Goal: Obtain resource: Download file/media

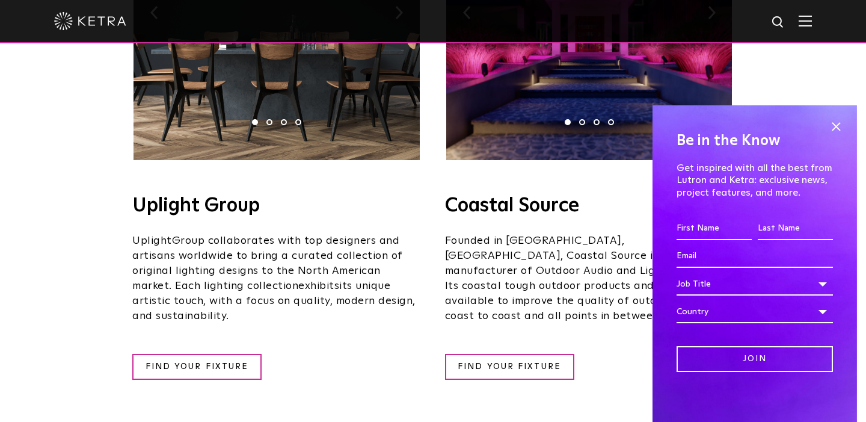
scroll to position [416, 0]
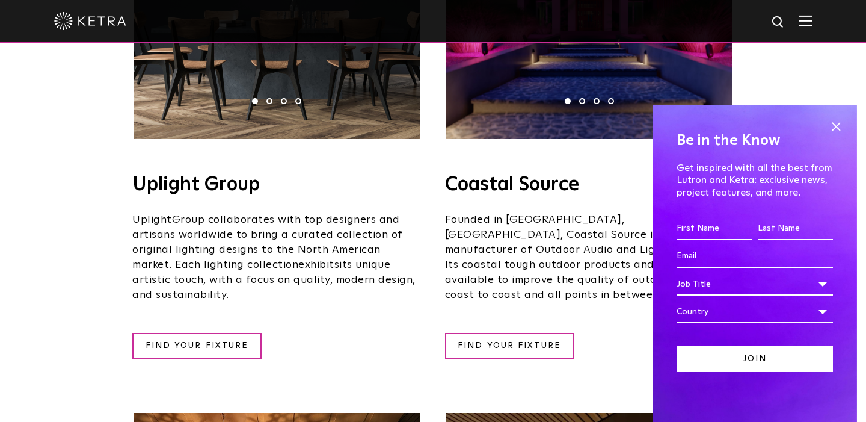
click at [720, 363] on input "Join" at bounding box center [755, 359] width 156 height 26
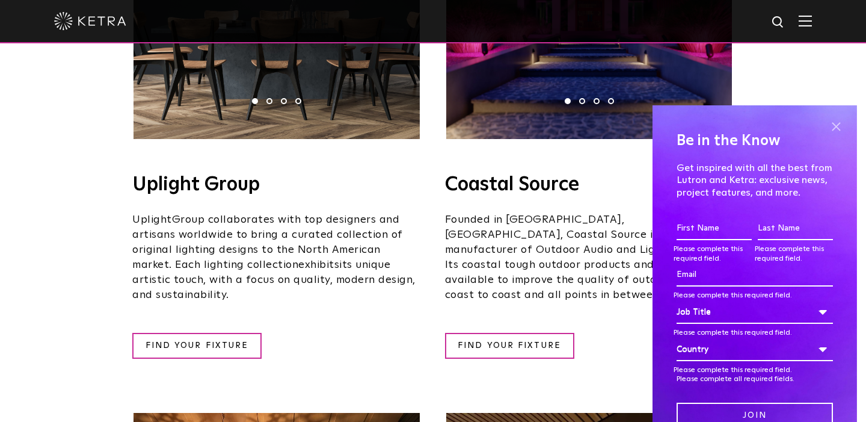
click at [839, 126] on span at bounding box center [836, 126] width 18 height 18
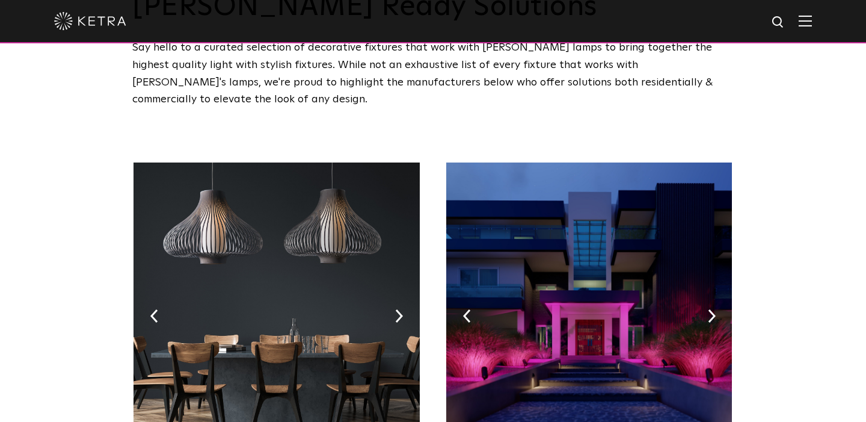
scroll to position [0, 0]
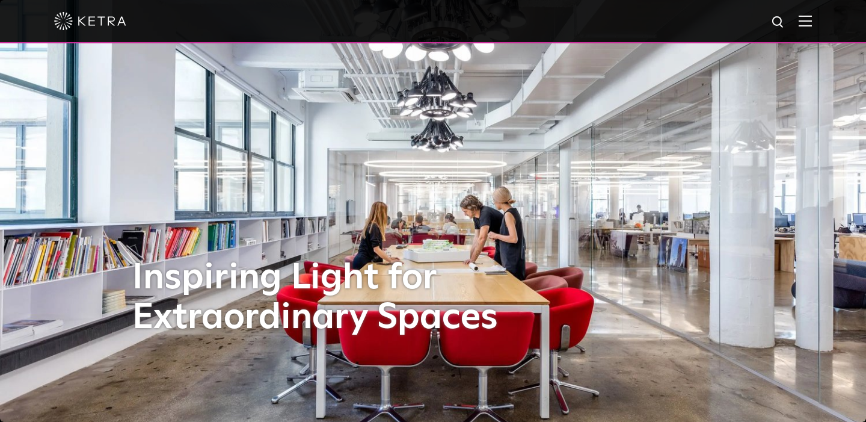
click at [808, 23] on img at bounding box center [805, 20] width 13 height 11
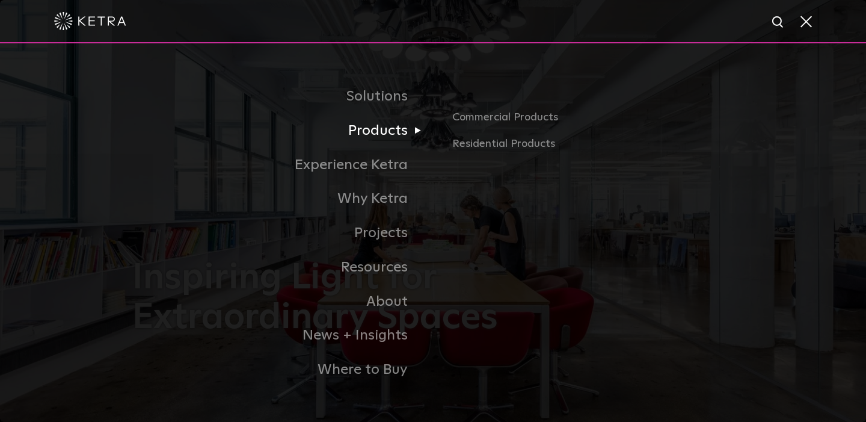
click at [397, 131] on link "Products" at bounding box center [282, 131] width 301 height 34
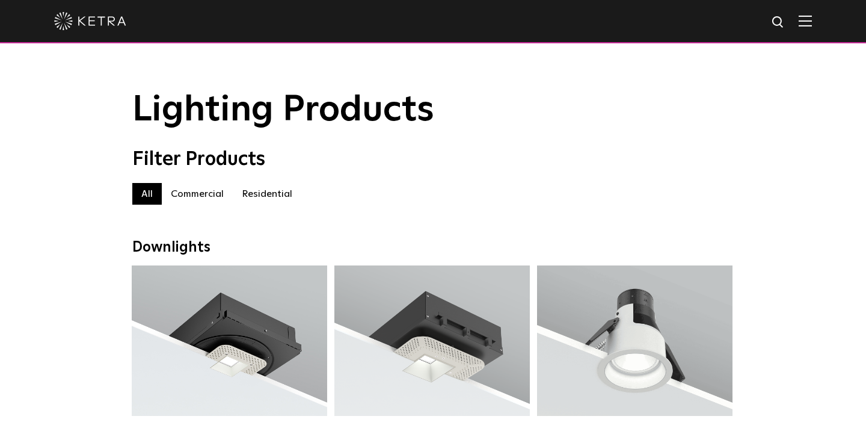
scroll to position [2, 0]
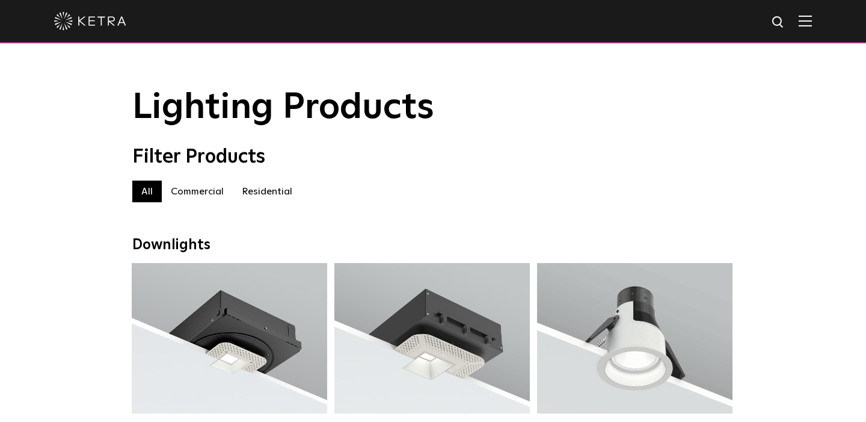
click at [271, 191] on label "Residential" at bounding box center [267, 192] width 69 height 22
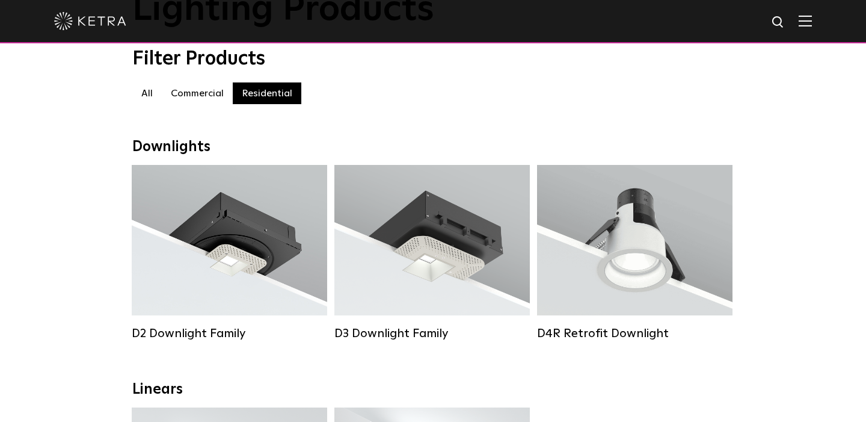
scroll to position [102, 0]
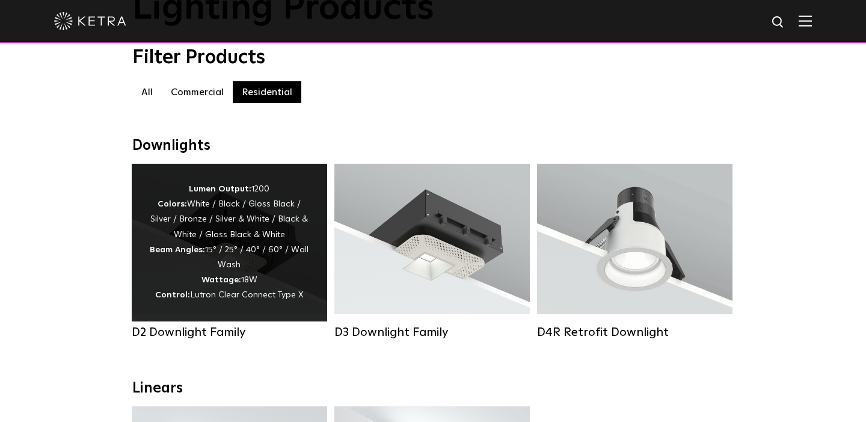
click at [249, 255] on div "Lumen Output: 1200 Colors: White / Black / Gloss Black / Silver / Bronze / Silv…" at bounding box center [229, 243] width 159 height 122
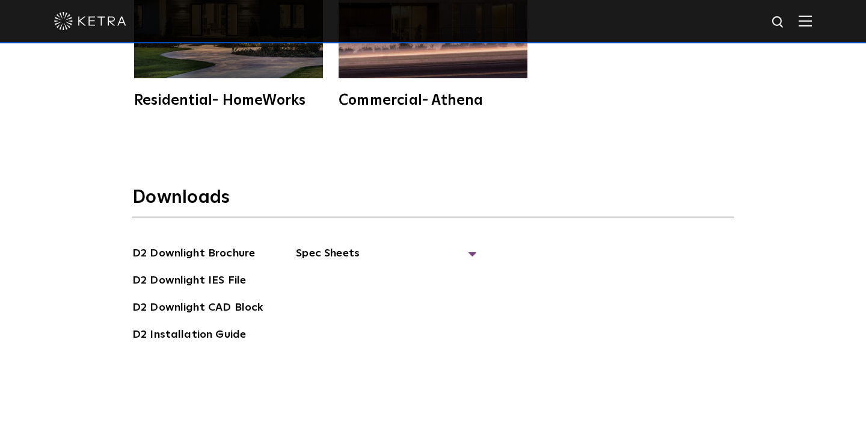
scroll to position [3107, 0]
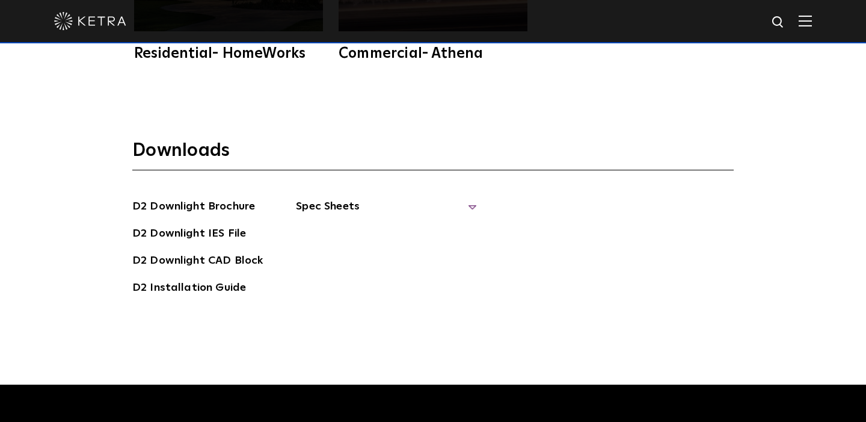
click at [313, 198] on span "Spec Sheets" at bounding box center [386, 211] width 181 height 26
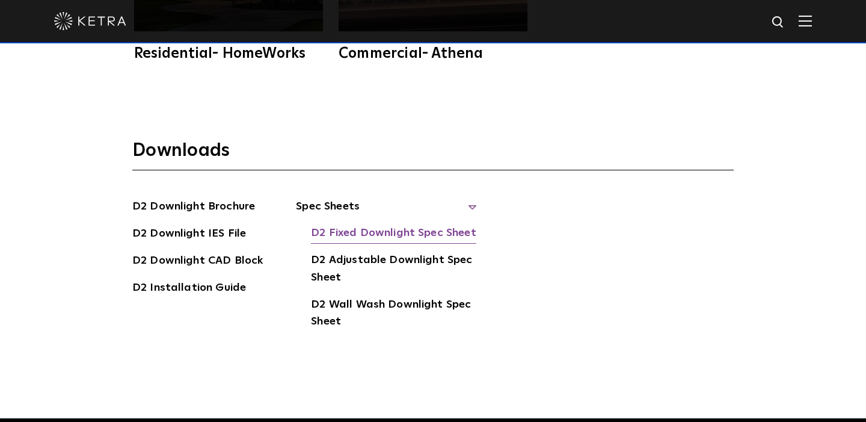
click at [349, 224] on link "D2 Fixed Downlight Spec Sheet" at bounding box center [393, 233] width 165 height 19
